Goal: Check status: Check status

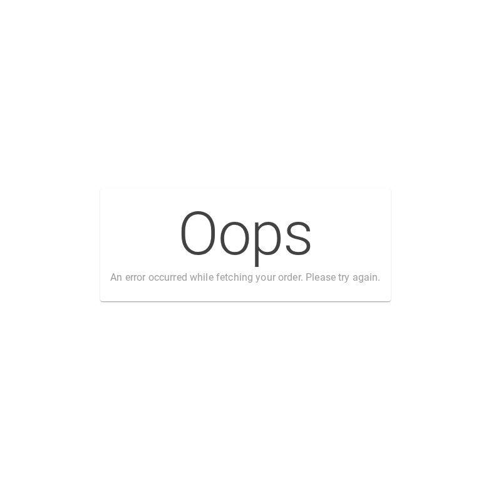
click at [368, 113] on div "Oops An error occurred while fetching your order. Please try again." at bounding box center [245, 245] width 491 height 490
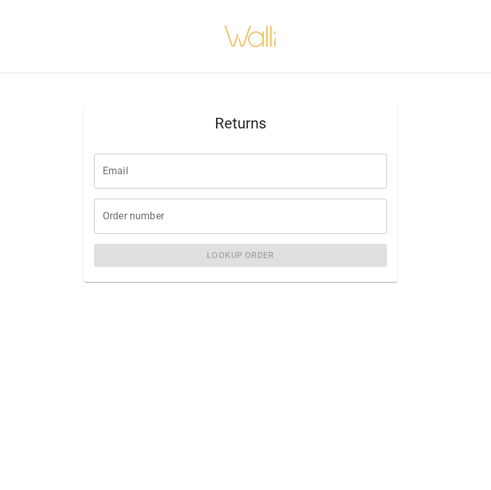
scroll to position [0, 10]
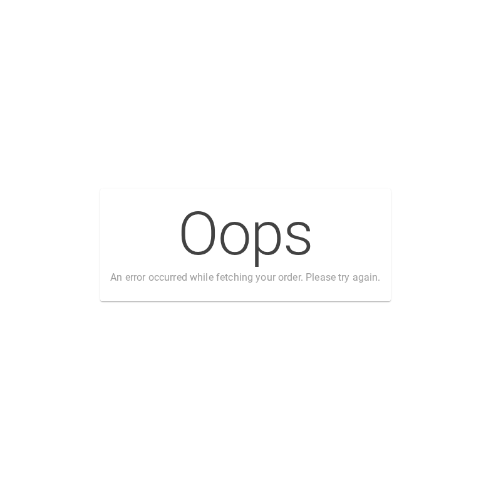
click at [390, 128] on div "Oops An error occurred while fetching your order. Please try again." at bounding box center [245, 245] width 491 height 490
